Goal: Information Seeking & Learning: Learn about a topic

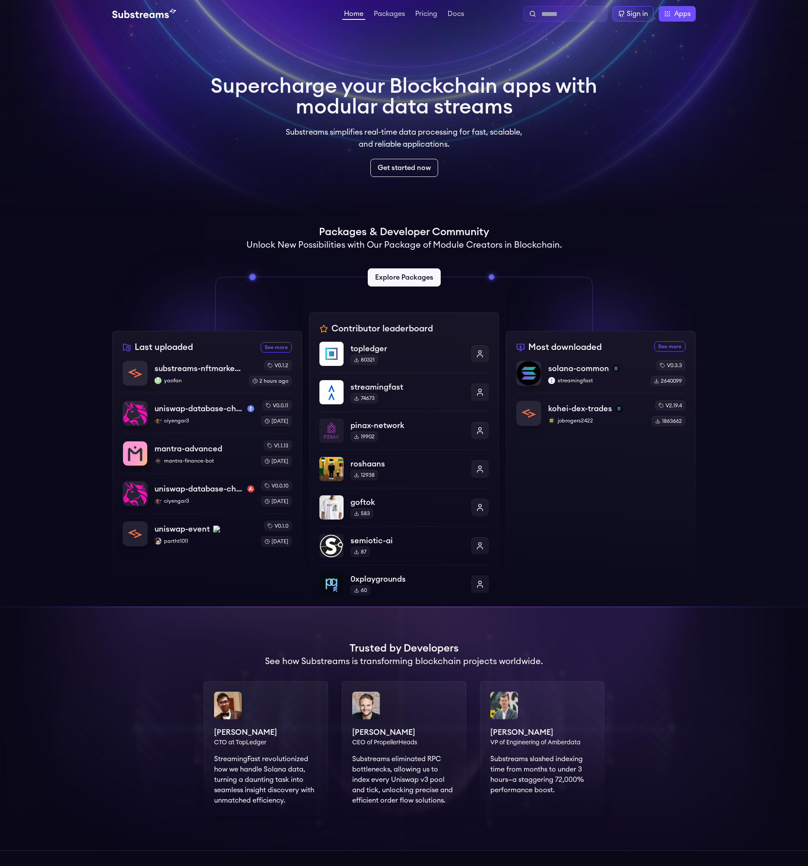
click at [560, 14] on input "text" at bounding box center [572, 14] width 62 height 10
click at [397, 13] on link "Packages" at bounding box center [389, 14] width 35 height 9
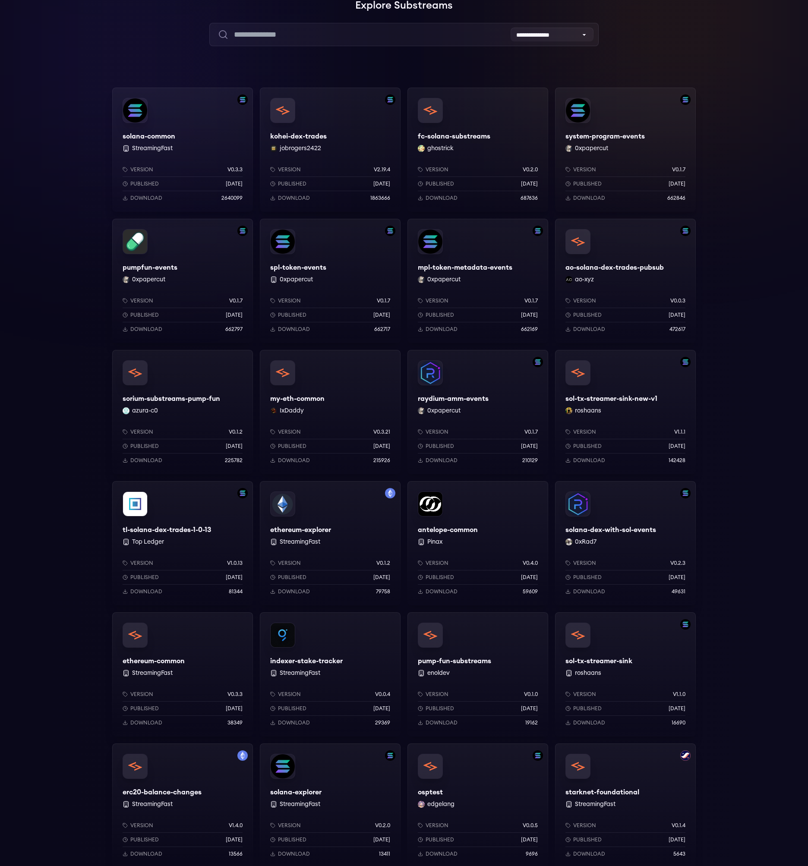
scroll to position [52, 0]
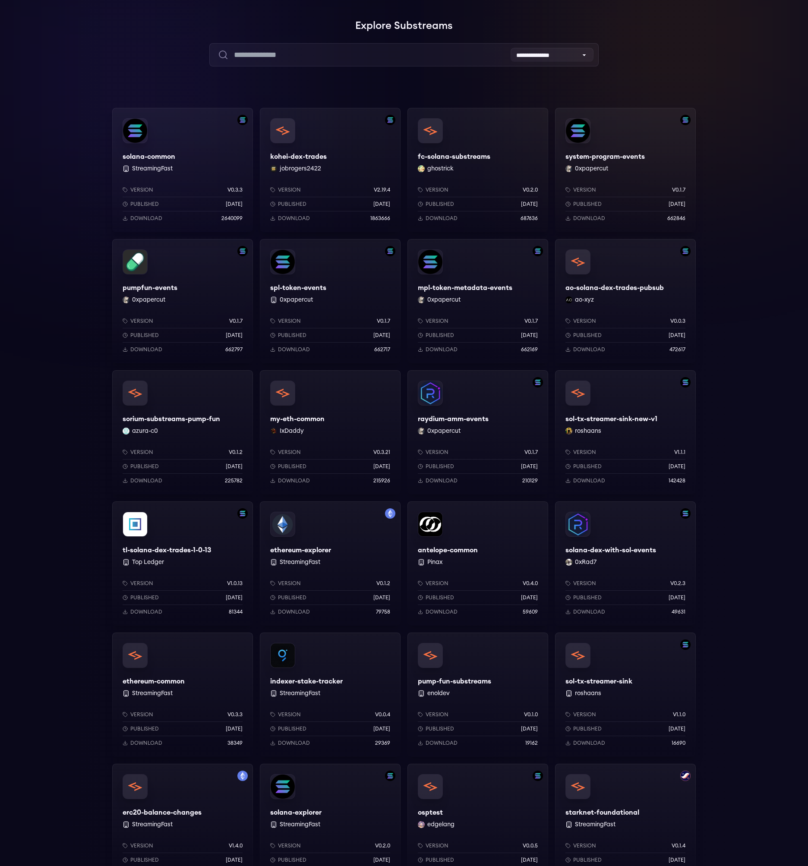
click at [476, 419] on div "raydium-amm-events 0xpapercut Version v0.1.7 Published 9 months ago Download 21…" at bounding box center [477, 432] width 141 height 124
click at [304, 59] on input "text" at bounding box center [403, 54] width 389 height 23
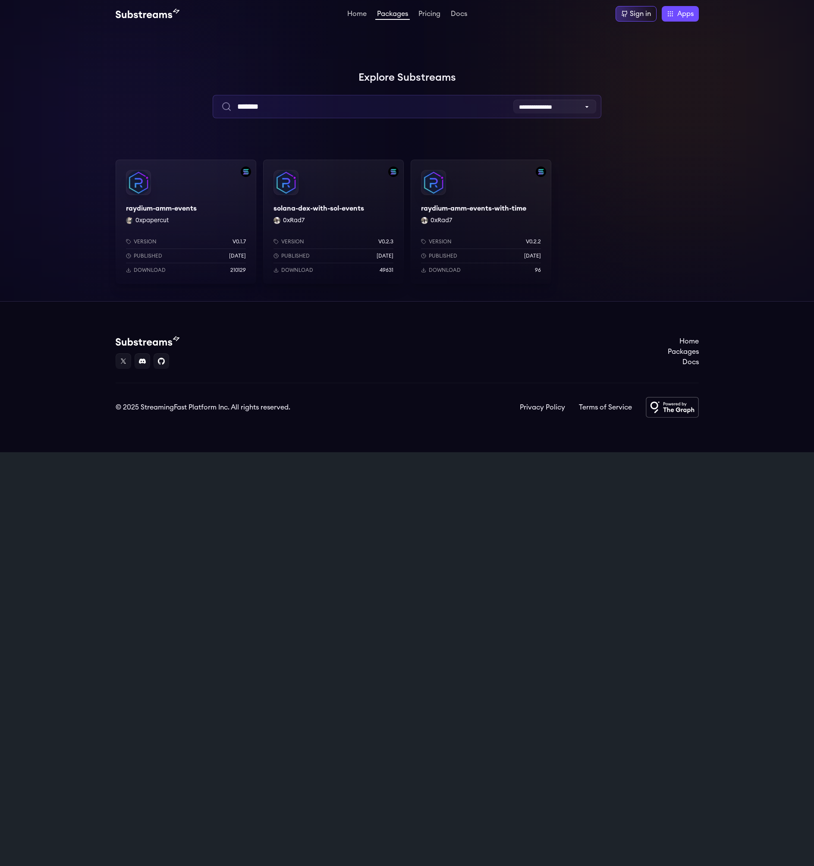
type input "*******"
click at [176, 210] on div "raydium-amm-events 0xpapercut Version v0.1.7 Published 9 months ago Download 21…" at bounding box center [186, 222] width 141 height 124
